Goal: Task Accomplishment & Management: Manage account settings

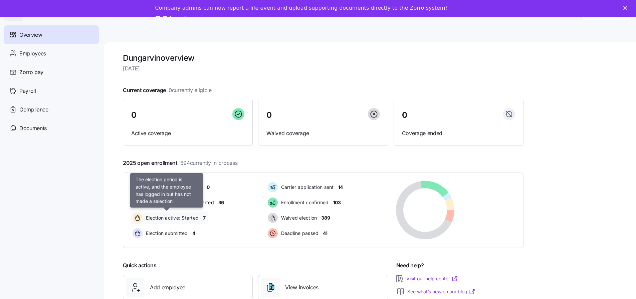
click at [174, 218] on span "Election active: Started" at bounding box center [171, 218] width 55 height 7
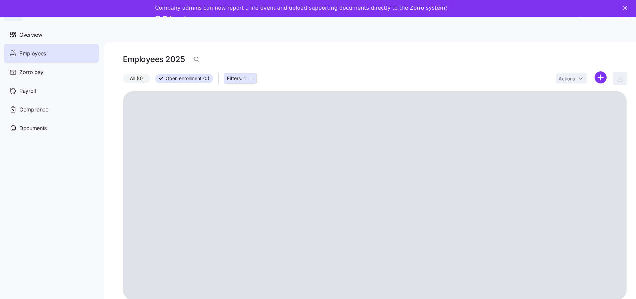
click at [252, 76] on icon "button" at bounding box center [250, 78] width 5 height 5
click at [39, 53] on span "Employees" at bounding box center [32, 53] width 27 height 8
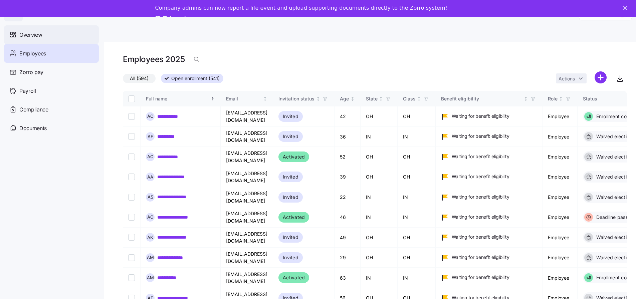
click at [40, 35] on span "Overview" at bounding box center [30, 35] width 23 height 8
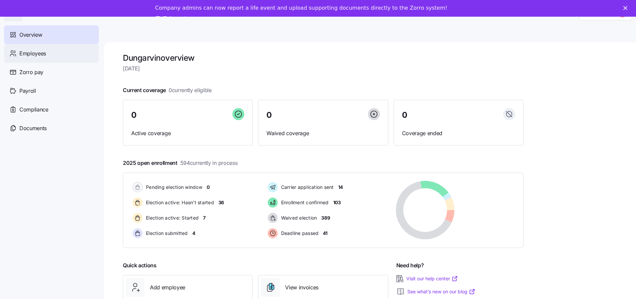
click at [36, 53] on span "Employees" at bounding box center [32, 53] width 27 height 8
click at [41, 54] on span "Employees" at bounding box center [32, 53] width 27 height 8
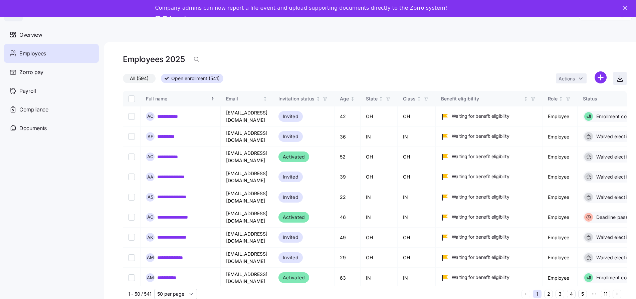
click at [620, 78] on icon "button" at bounding box center [620, 78] width 0 height 4
click at [196, 59] on icon "button" at bounding box center [196, 59] width 7 height 7
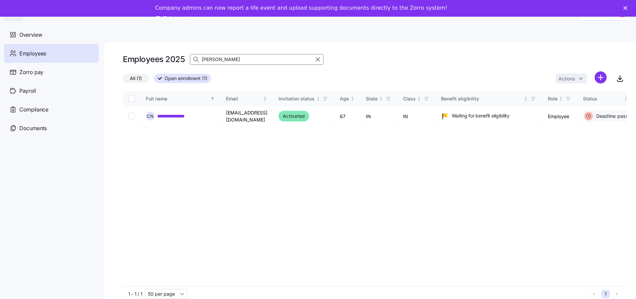
type input "[PERSON_NAME]"
click at [261, 62] on input "[PERSON_NAME]" at bounding box center [256, 59] width 133 height 11
click at [180, 115] on link "**********" at bounding box center [177, 116] width 40 height 7
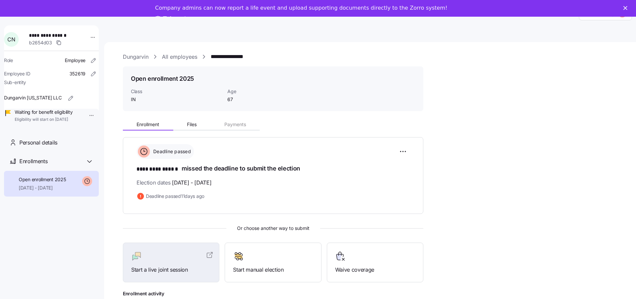
click at [181, 56] on link "All employees" at bounding box center [179, 57] width 35 height 8
click at [182, 58] on link "All employees" at bounding box center [179, 57] width 35 height 8
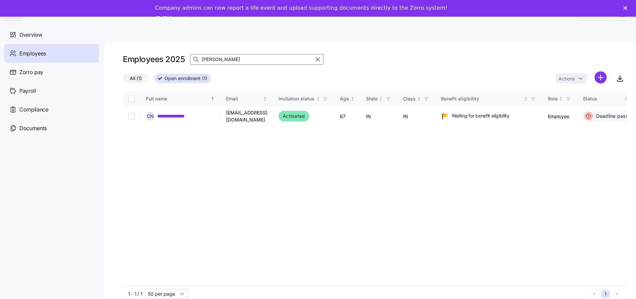
drag, startPoint x: 223, startPoint y: 59, endPoint x: 247, endPoint y: 77, distance: 30.5
click at [172, 57] on div "Employees 2025 [PERSON_NAME]" at bounding box center [374, 59] width 503 height 13
drag, startPoint x: 247, startPoint y: 60, endPoint x: 242, endPoint y: 61, distance: 4.9
click at [247, 60] on input "[PERSON_NAME]" at bounding box center [256, 59] width 133 height 11
drag, startPoint x: 229, startPoint y: 62, endPoint x: 187, endPoint y: 60, distance: 41.4
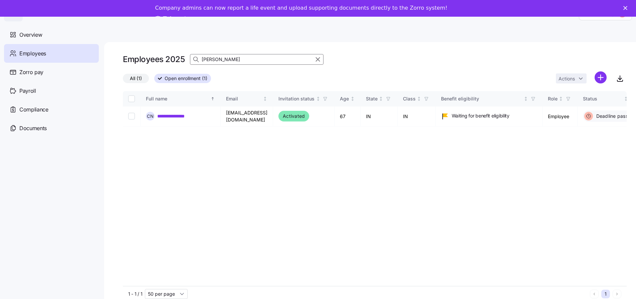
click at [187, 60] on div "Employees 2025 [PERSON_NAME]" at bounding box center [374, 59] width 503 height 13
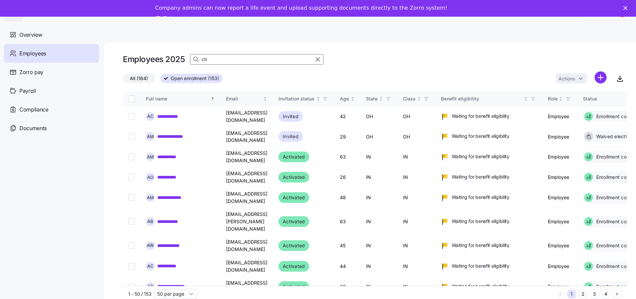
type input "c"
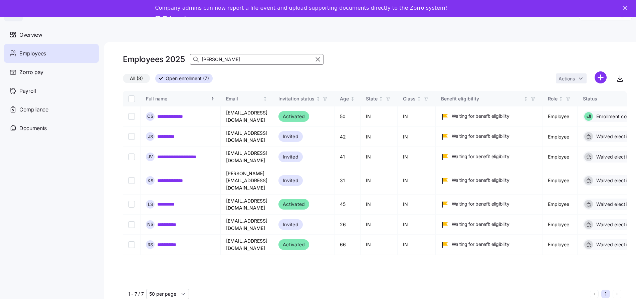
click at [250, 59] on input "[PERSON_NAME]" at bounding box center [256, 59] width 133 height 11
type input "[PERSON_NAME]"
drag, startPoint x: 169, startPoint y: 221, endPoint x: 209, endPoint y: 207, distance: 43.0
click at [169, 241] on link "**********" at bounding box center [170, 244] width 26 height 7
click at [176, 241] on link "**********" at bounding box center [170, 244] width 26 height 7
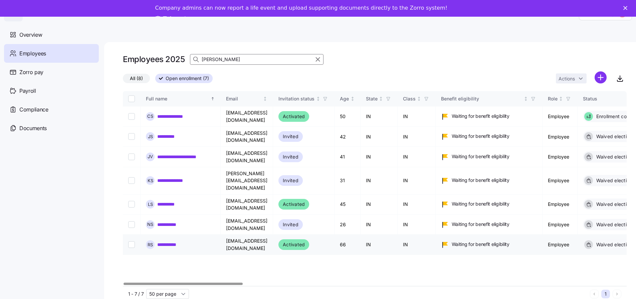
click at [177, 241] on link "**********" at bounding box center [170, 244] width 26 height 7
click at [350, 283] on div at bounding box center [290, 284] width 119 height 2
click at [123, 283] on div at bounding box center [182, 284] width 119 height 2
drag, startPoint x: 170, startPoint y: 218, endPoint x: 179, endPoint y: 223, distance: 9.9
click at [170, 241] on link "**********" at bounding box center [170, 244] width 26 height 7
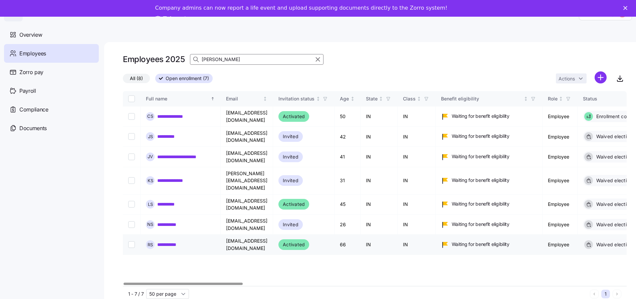
click at [175, 241] on link "**********" at bounding box center [170, 244] width 26 height 7
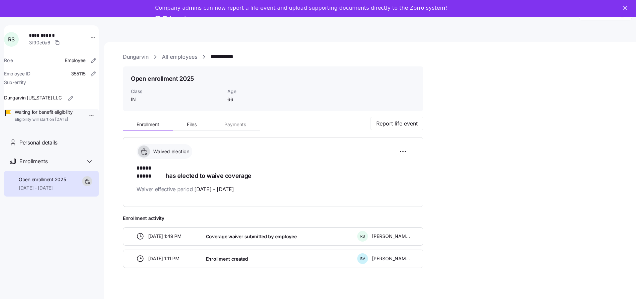
scroll to position [22, 0]
